Goal: Task Accomplishment & Management: Use online tool/utility

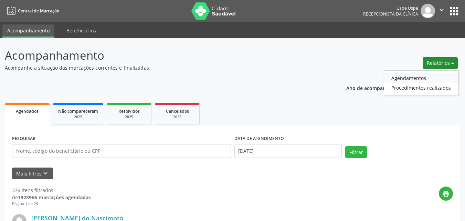
click at [414, 77] on link "Agendamentos" at bounding box center [421, 78] width 74 height 10
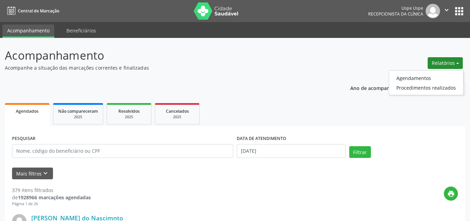
select select "8"
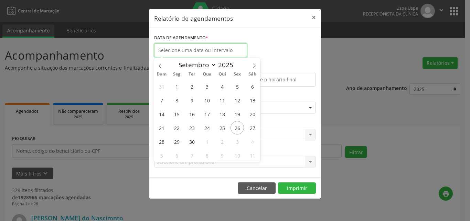
click at [203, 50] on input "text" at bounding box center [200, 50] width 93 height 14
click at [240, 127] on span "26" at bounding box center [237, 127] width 13 height 13
type input "[DATE]"
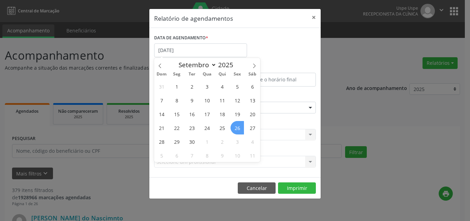
click at [235, 127] on span "26" at bounding box center [237, 127] width 13 height 13
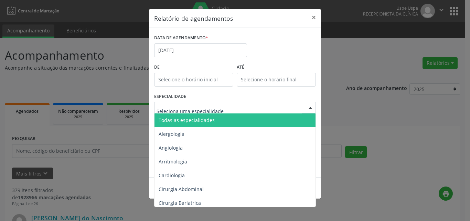
click at [207, 117] on span "Todas as especialidades" at bounding box center [187, 120] width 56 height 7
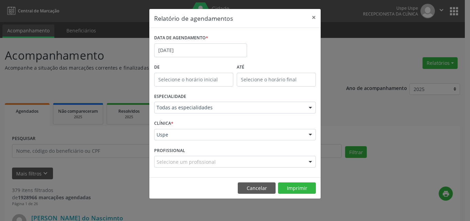
click at [177, 157] on div "Selecione um profissional" at bounding box center [235, 162] width 162 height 12
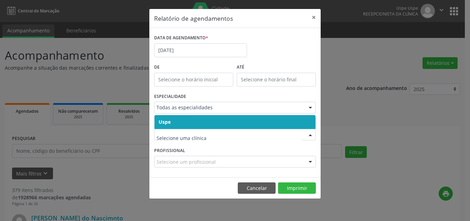
click at [170, 124] on span "Uspe" at bounding box center [165, 121] width 12 height 7
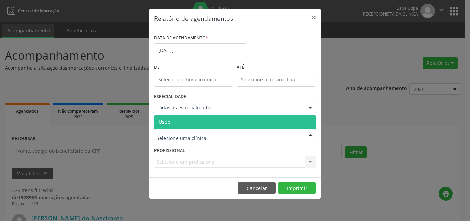
click at [171, 127] on span "Uspe" at bounding box center [235, 122] width 161 height 14
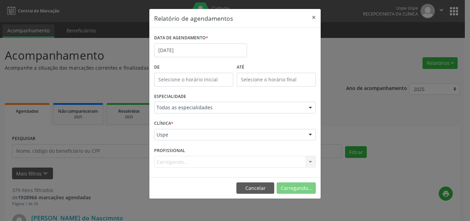
click at [178, 154] on label "PROFISSIONAL" at bounding box center [169, 150] width 31 height 11
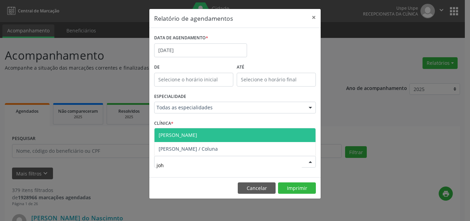
click at [180, 136] on span "[PERSON_NAME]" at bounding box center [178, 134] width 39 height 7
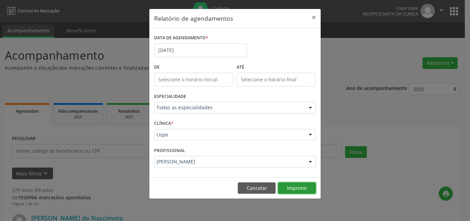
click at [300, 186] on button "Imprimir" at bounding box center [297, 188] width 38 height 12
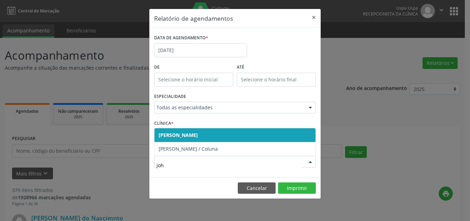
click at [198, 135] on span "[PERSON_NAME]" at bounding box center [178, 134] width 39 height 7
type input "joh"
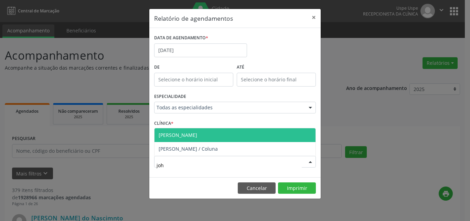
click at [183, 137] on span "[PERSON_NAME]" at bounding box center [178, 134] width 39 height 7
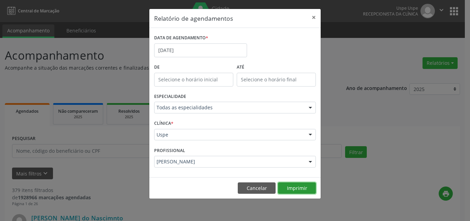
click at [291, 191] on button "Imprimir" at bounding box center [297, 188] width 38 height 12
click at [232, 165] on div "[PERSON_NAME]" at bounding box center [235, 162] width 162 height 12
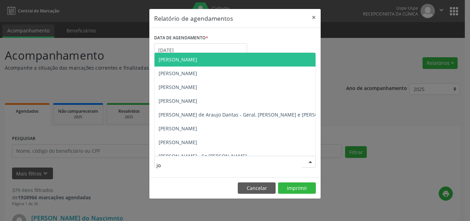
type input "joh"
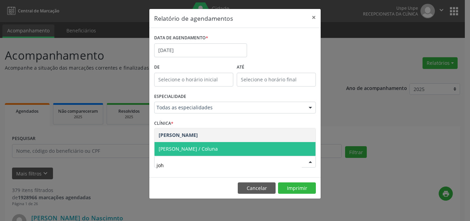
click at [218, 151] on span "[PERSON_NAME] / Coluna" at bounding box center [188, 148] width 59 height 7
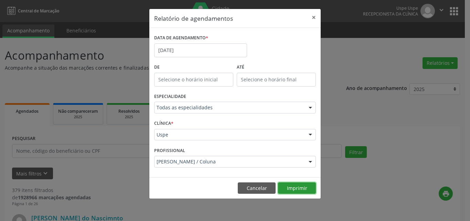
click at [290, 190] on button "Imprimir" at bounding box center [297, 188] width 38 height 12
